Goal: Task Accomplishment & Management: Manage account settings

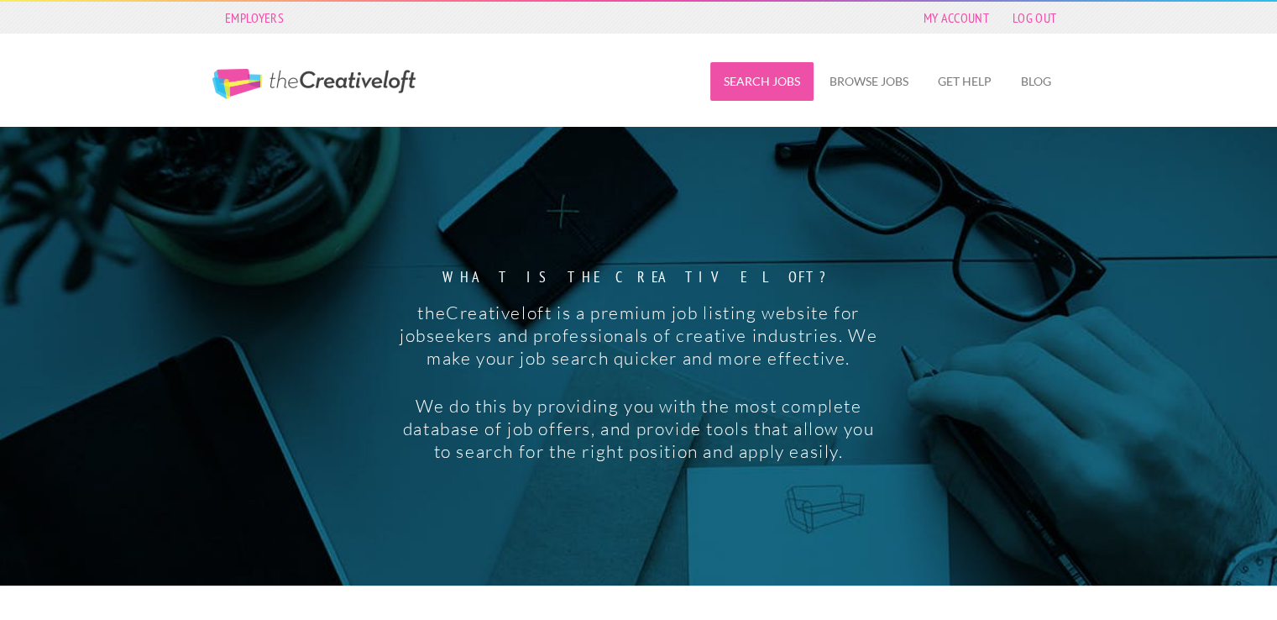
click at [771, 86] on link "Search Jobs" at bounding box center [761, 81] width 103 height 39
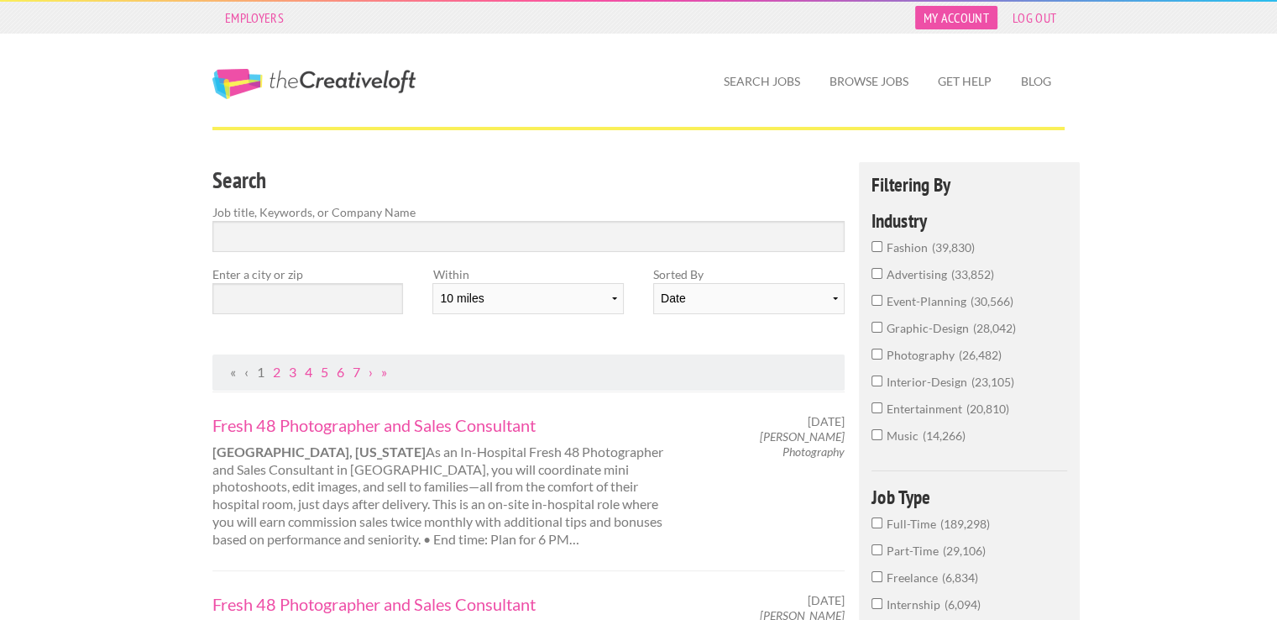
click at [957, 20] on link "My Account" at bounding box center [956, 18] width 82 height 24
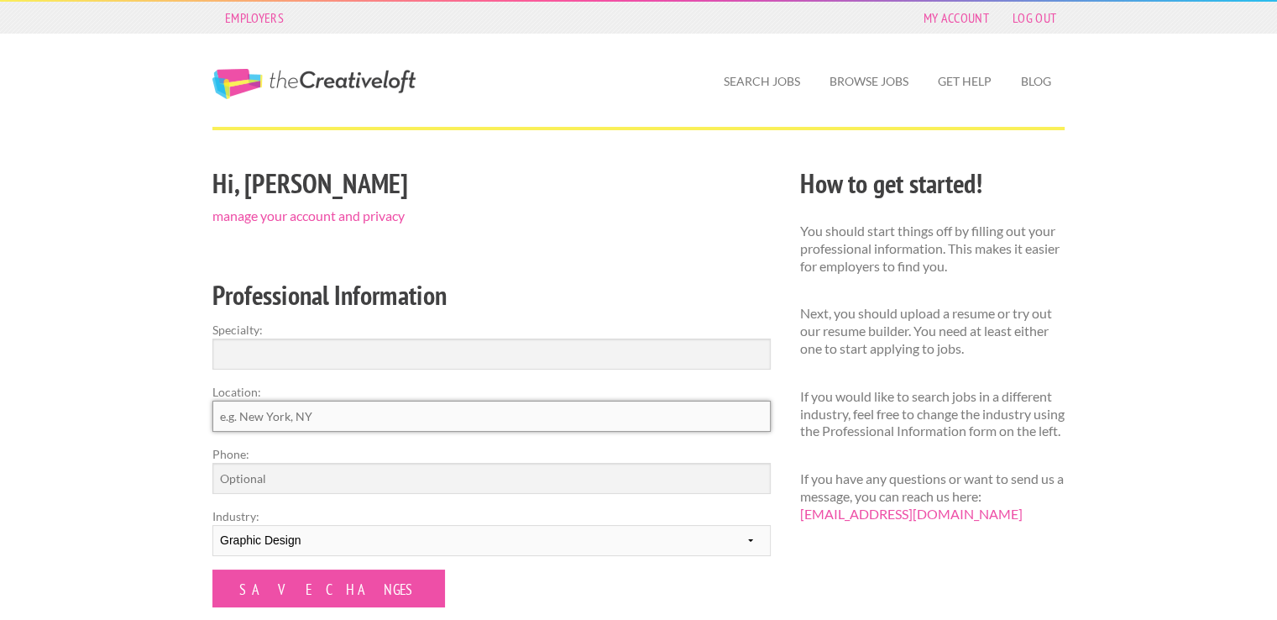
click at [328, 412] on input "Location:" at bounding box center [491, 415] width 558 height 31
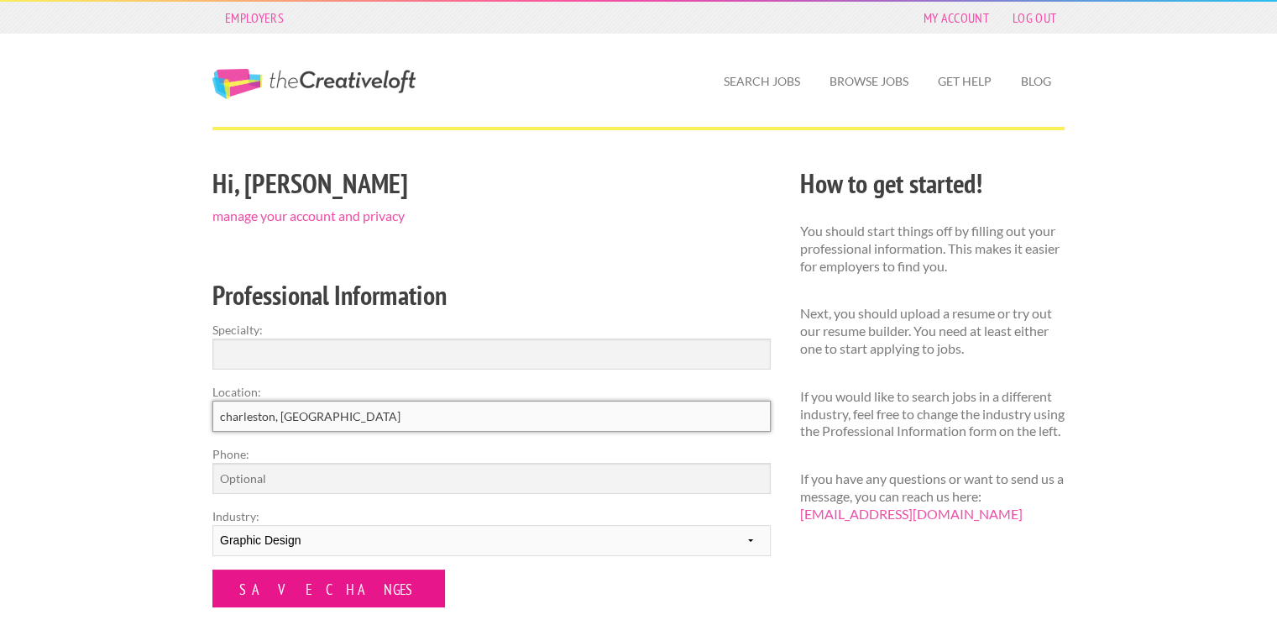
type input "charleston, sc"
click at [329, 591] on input "Save Changes" at bounding box center [328, 588] width 233 height 38
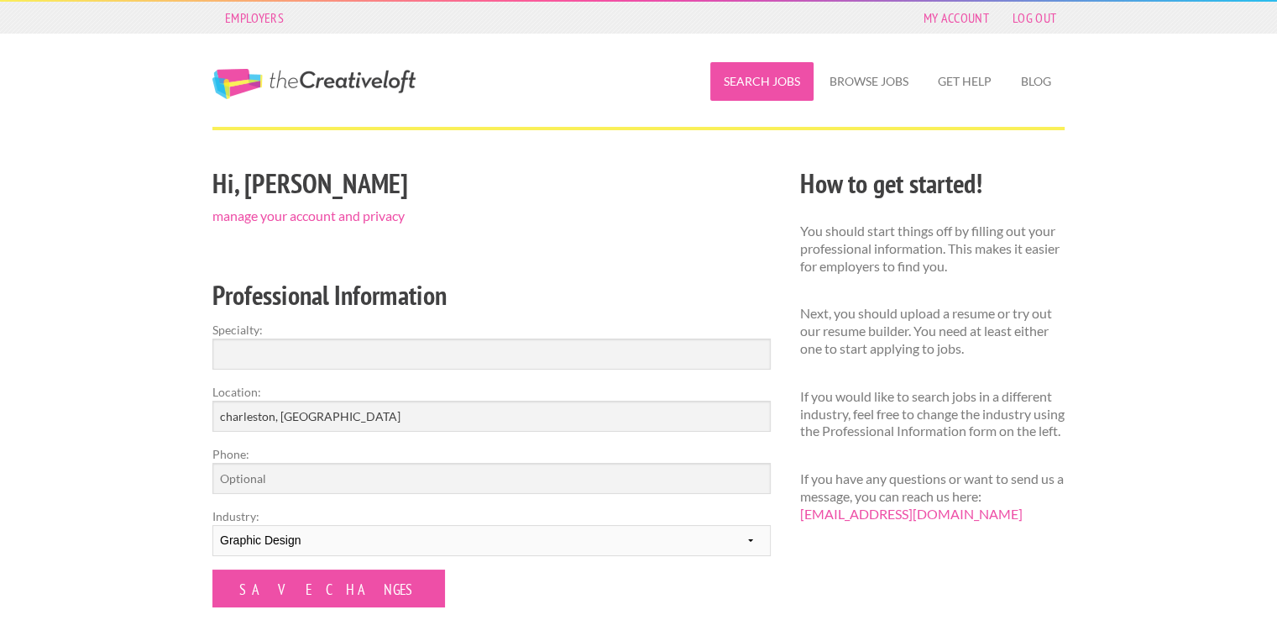
click at [754, 82] on link "Search Jobs" at bounding box center [761, 81] width 103 height 39
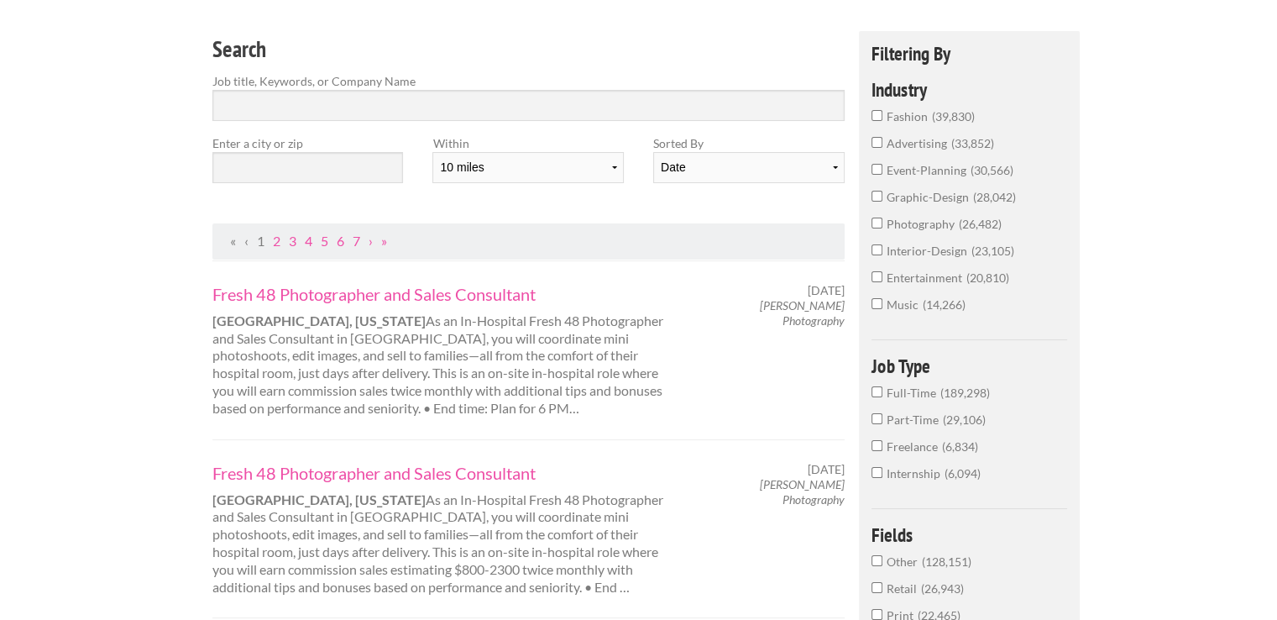
scroll to position [134, 0]
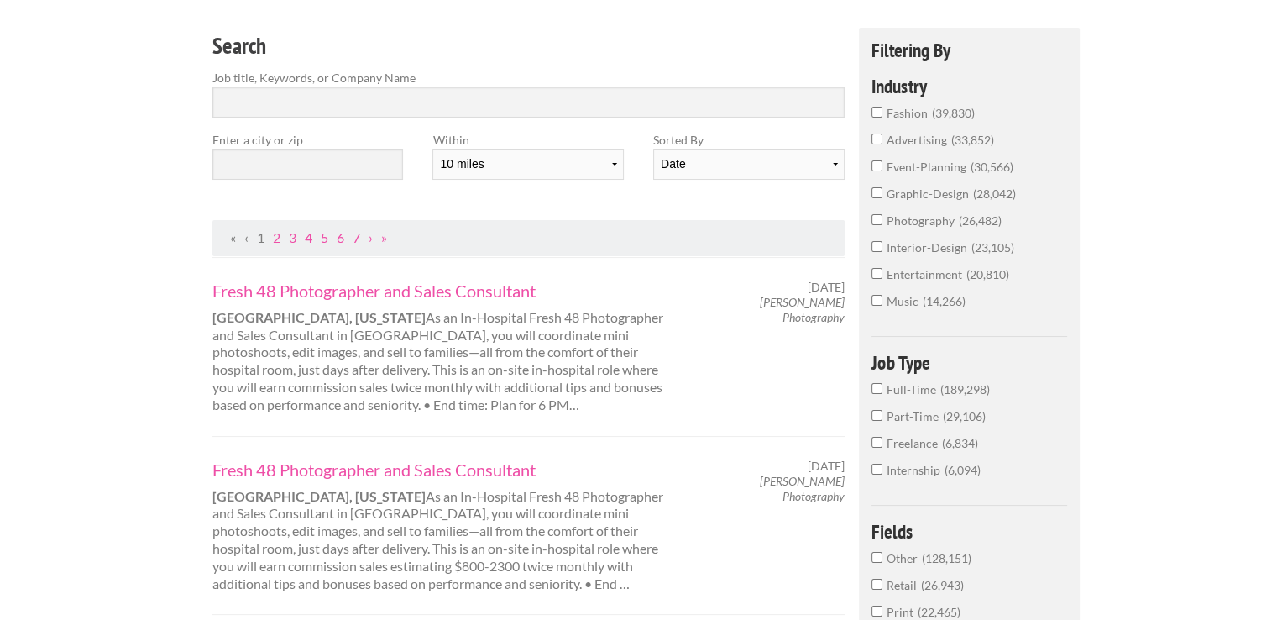
click at [877, 384] on input "Full-Time 189,298" at bounding box center [876, 388] width 11 height 11
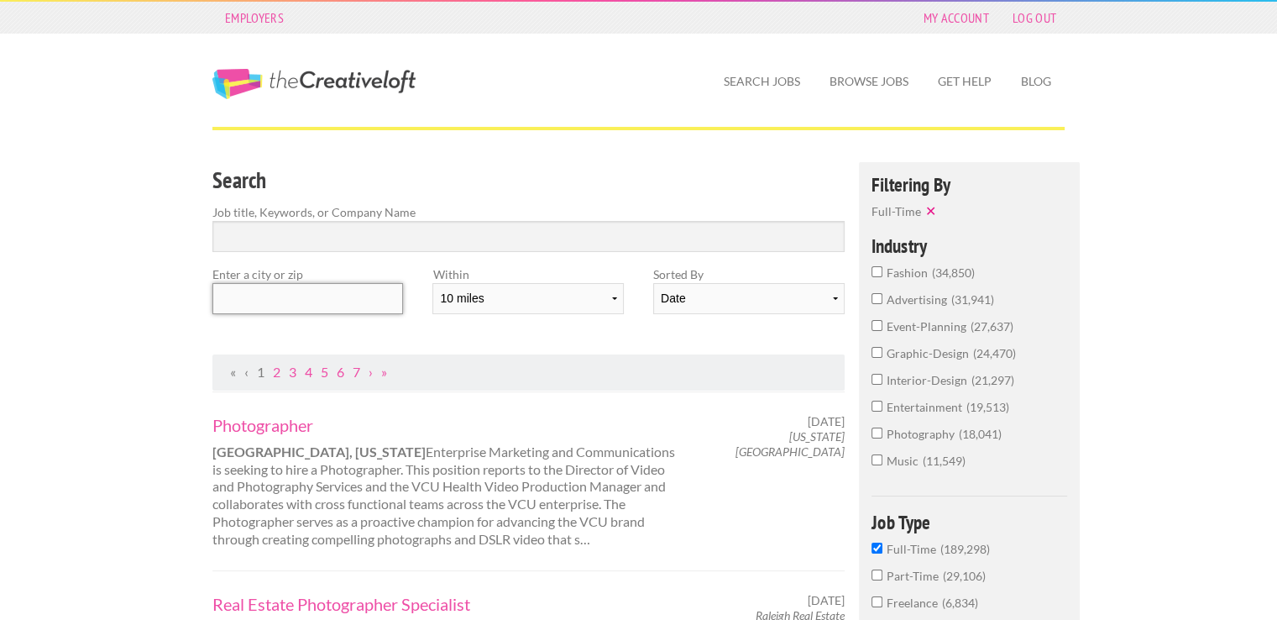
click at [266, 313] on input "text" at bounding box center [307, 298] width 191 height 31
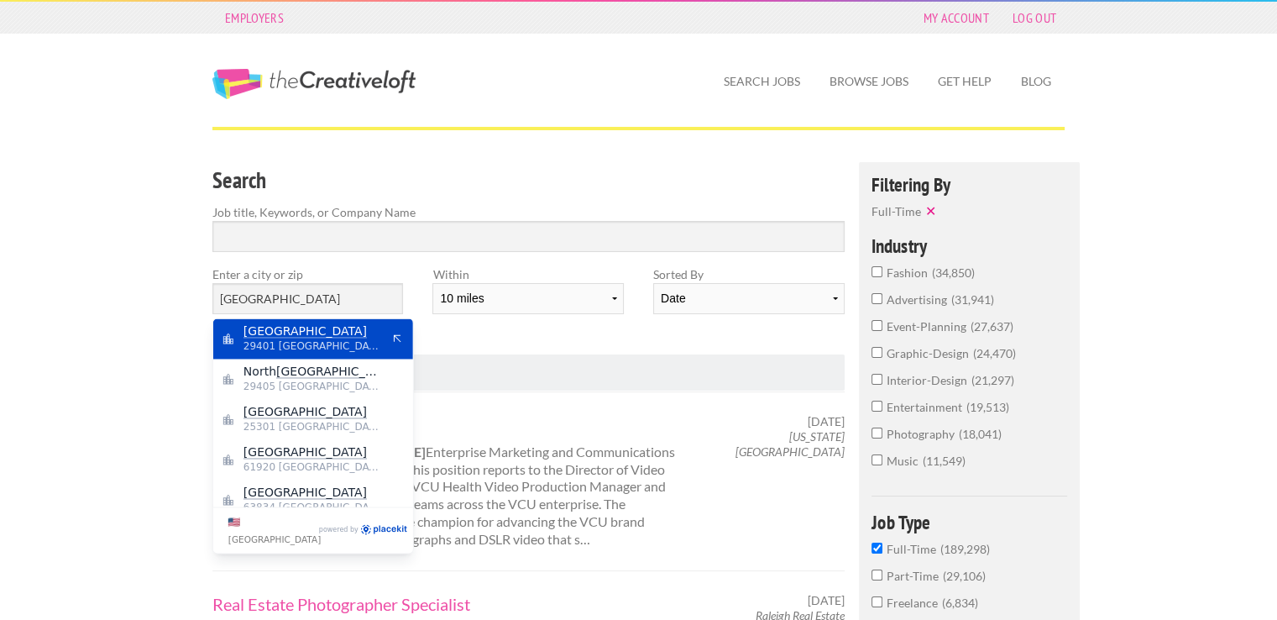
click at [272, 332] on mark "Charleston" at bounding box center [304, 330] width 123 height 13
type input "Charleston"
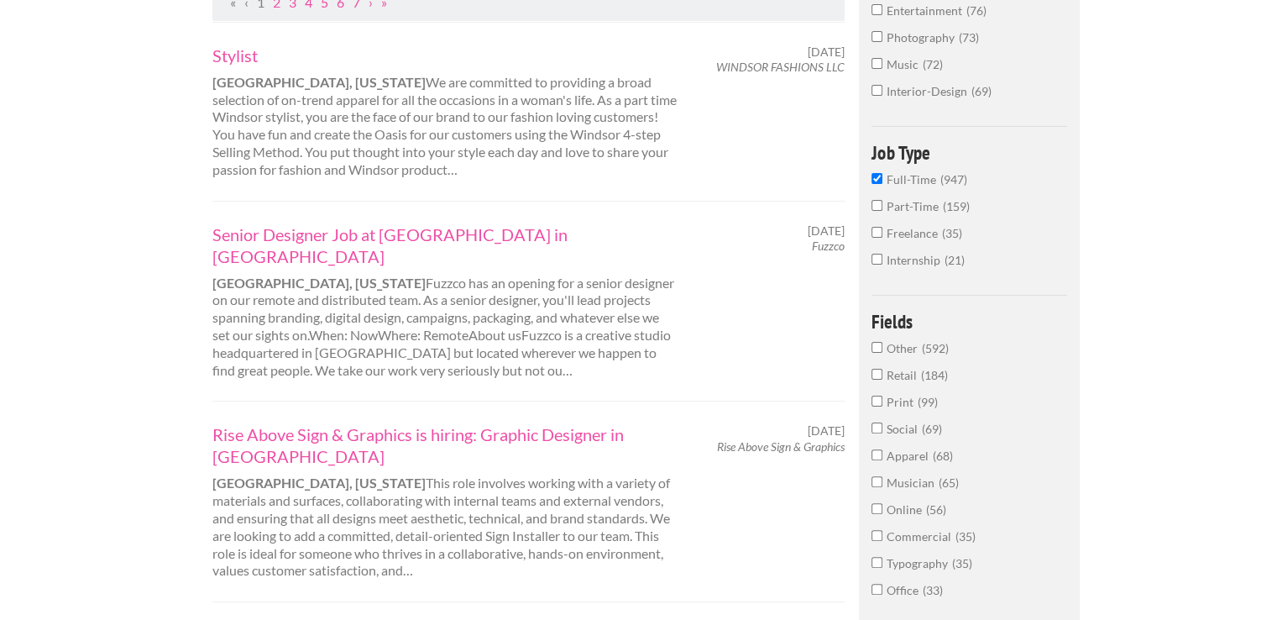
scroll to position [376, 0]
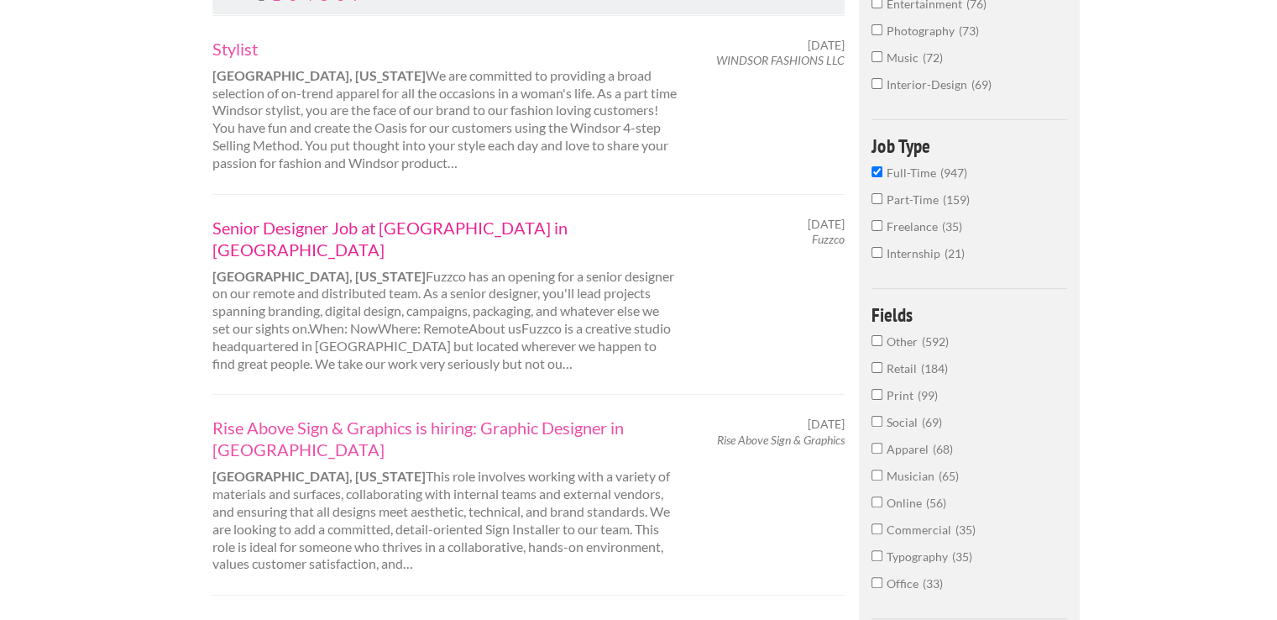
click at [429, 229] on link "Senior Designer Job at Fuzzco in Charleston" at bounding box center [445, 239] width 467 height 44
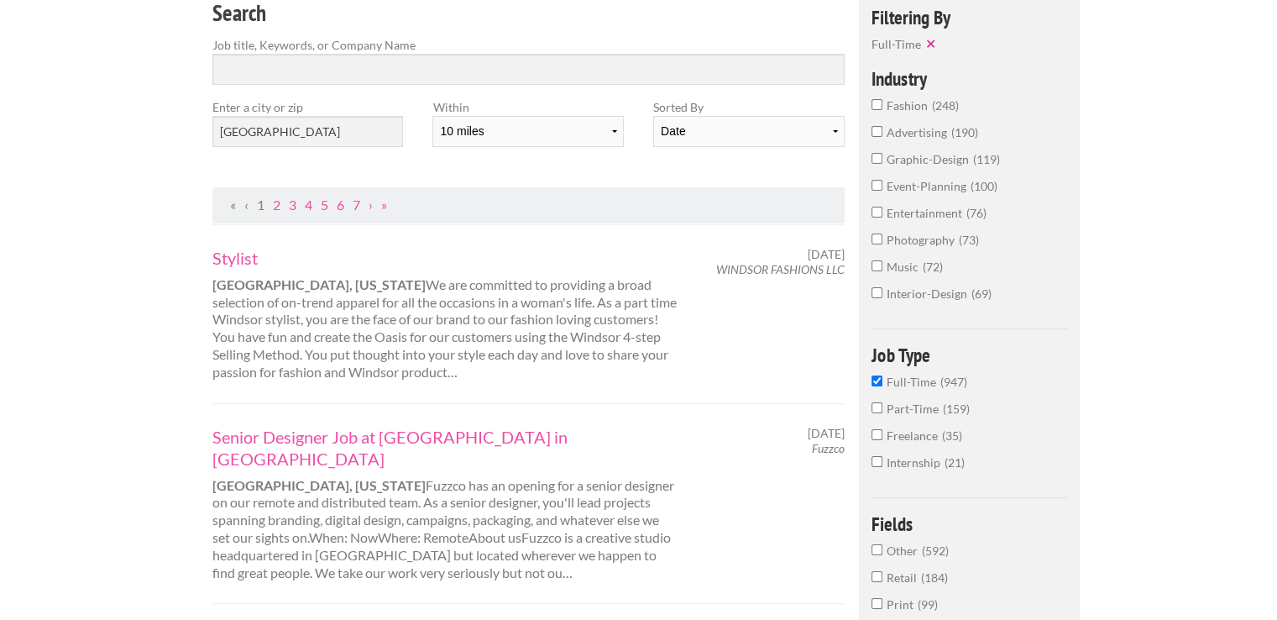
scroll to position [158, 0]
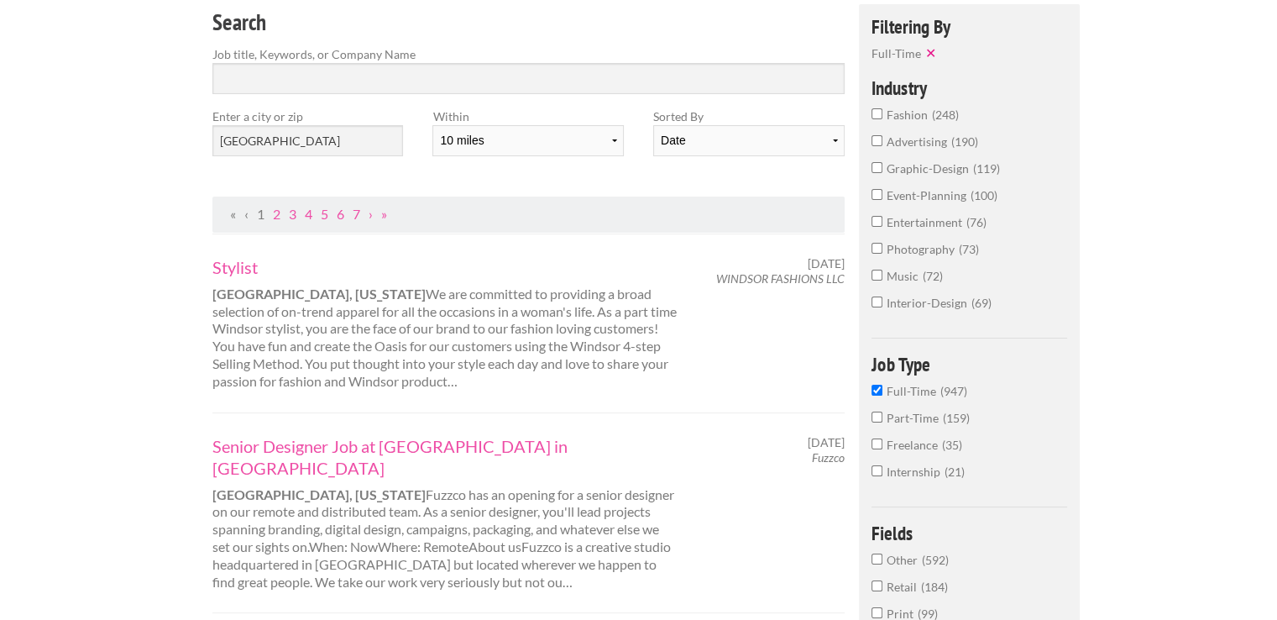
click at [881, 169] on input "graphic-design 119" at bounding box center [876, 167] width 11 height 11
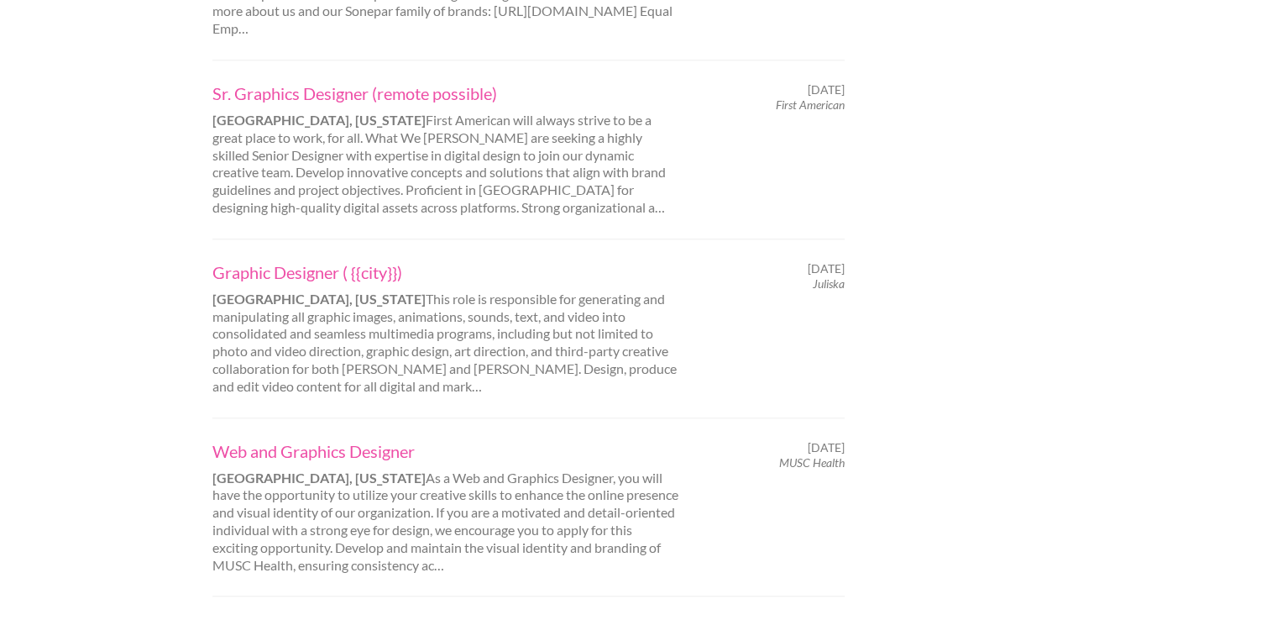
scroll to position [1531, 0]
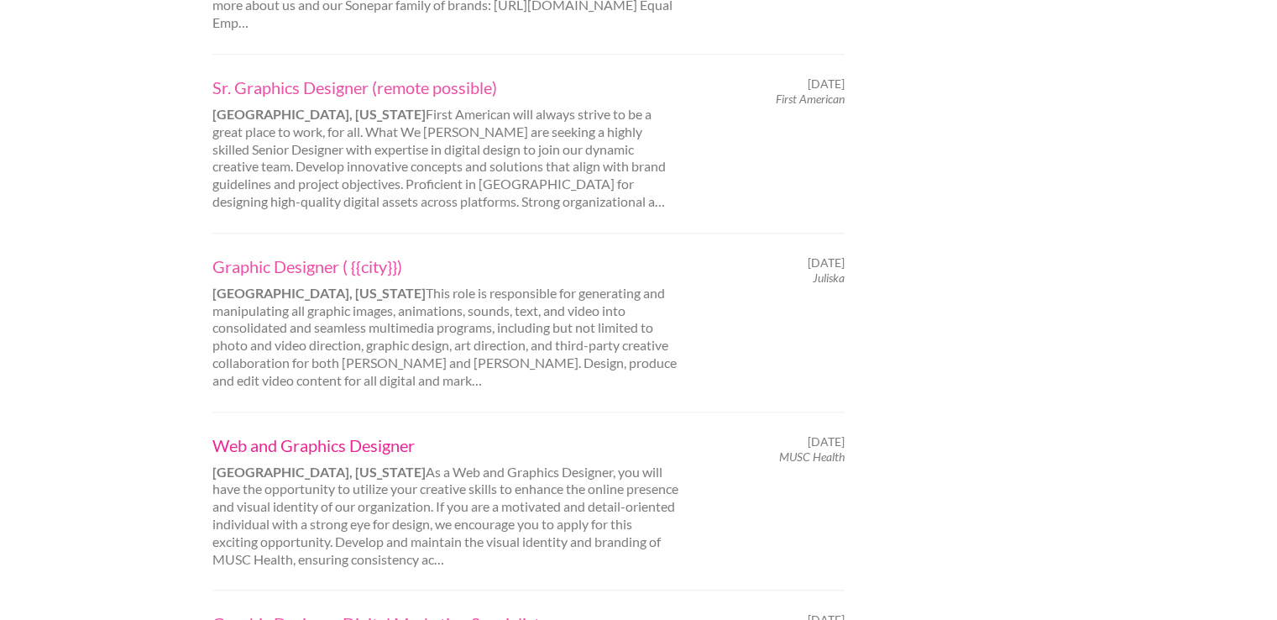
click at [346, 434] on link "Web and Graphics Designer" at bounding box center [445, 445] width 467 height 22
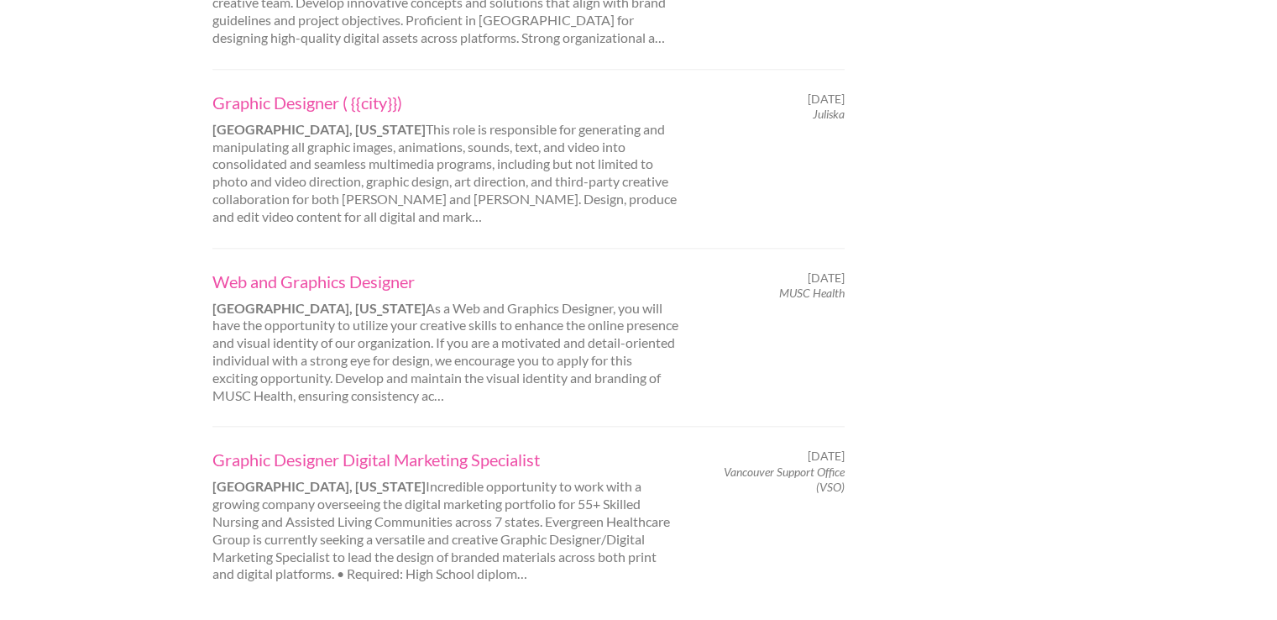
scroll to position [1731, 0]
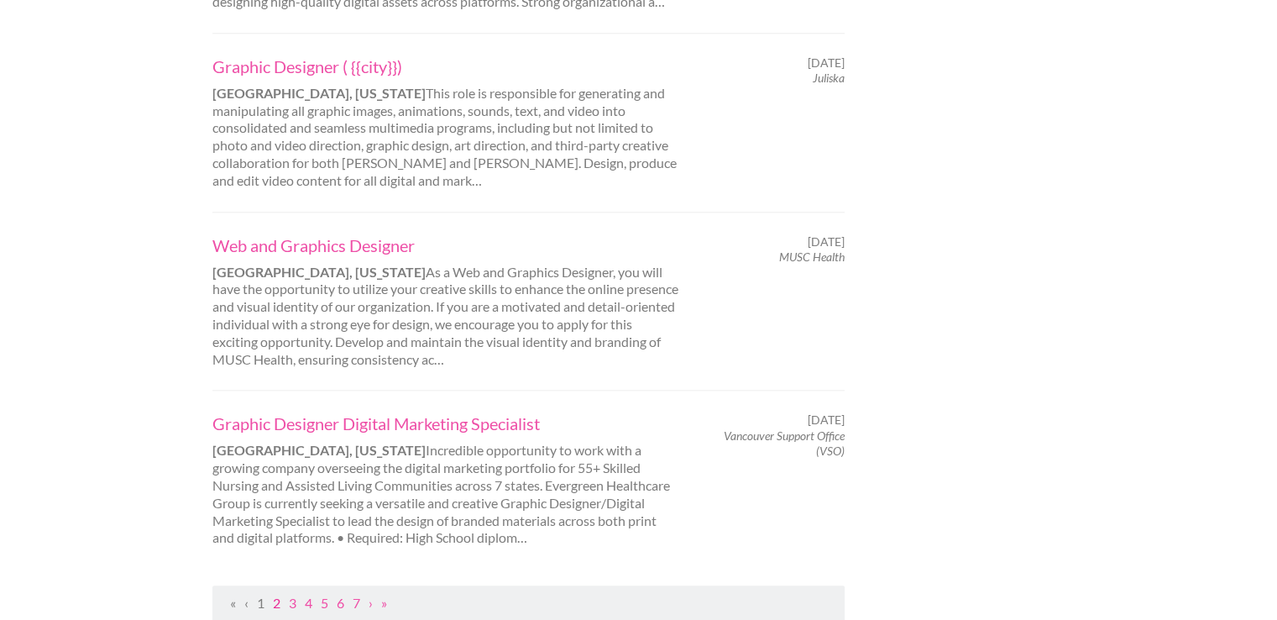
click at [277, 594] on link "2" at bounding box center [277, 602] width 8 height 16
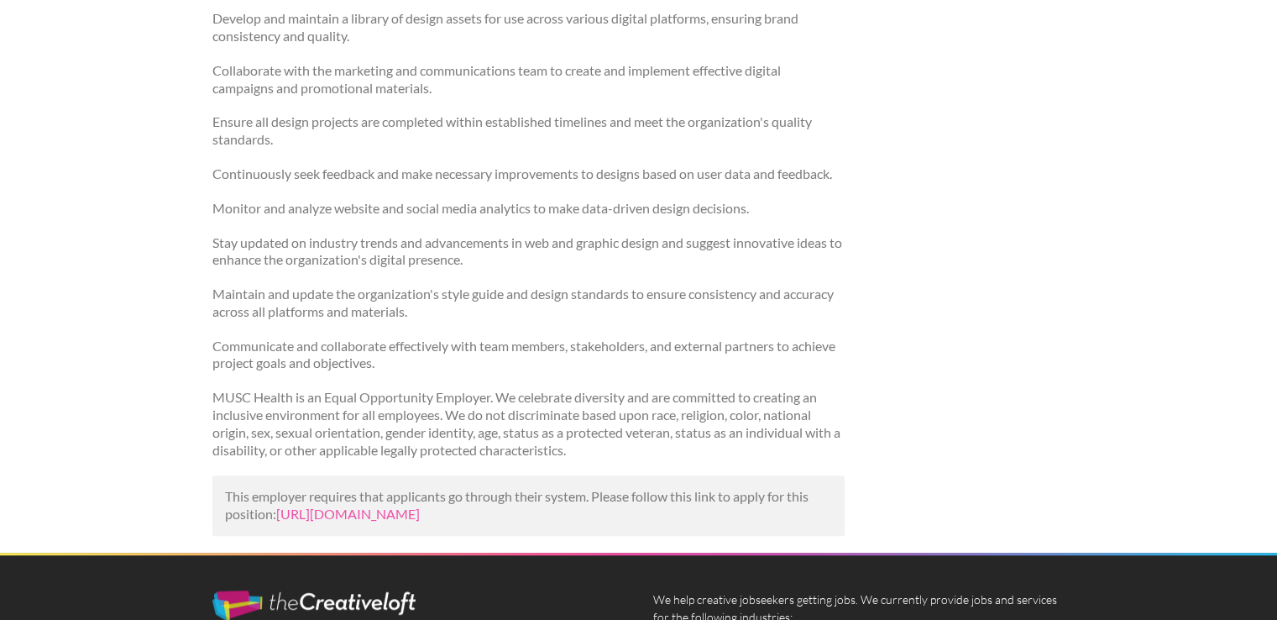
scroll to position [748, 0]
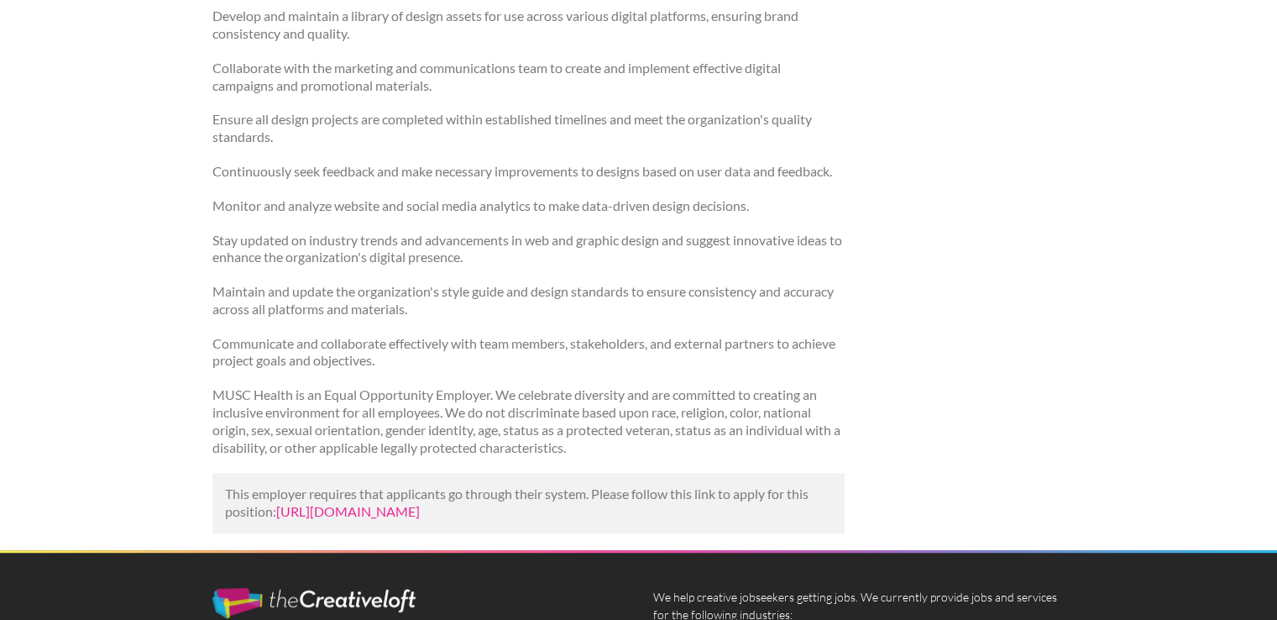
click at [420, 518] on link "[URL][DOMAIN_NAME]" at bounding box center [348, 511] width 144 height 16
